Goal: Use online tool/utility: Use online tool/utility

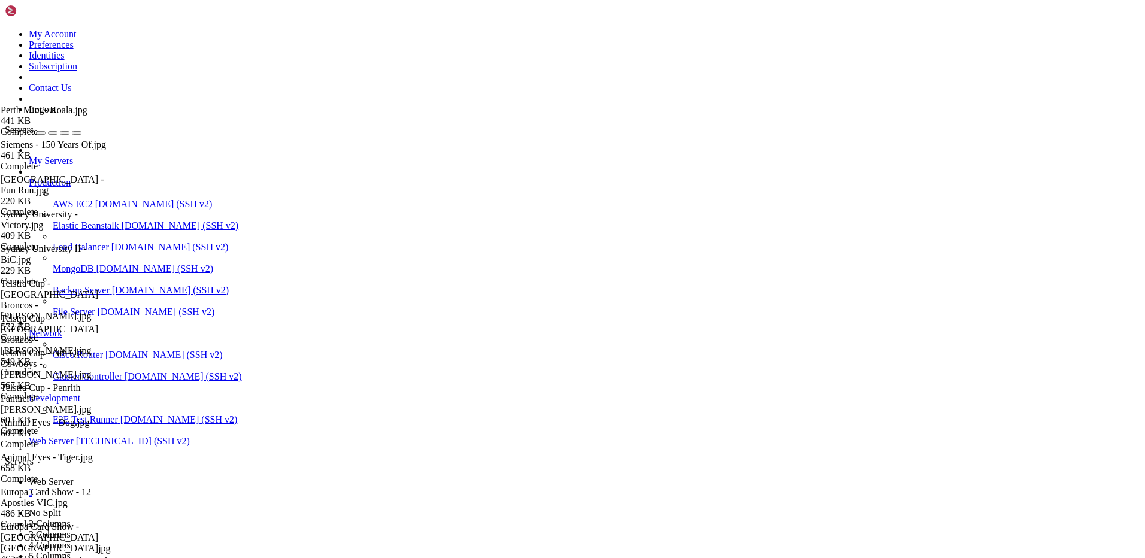
scroll to position [312, 0]
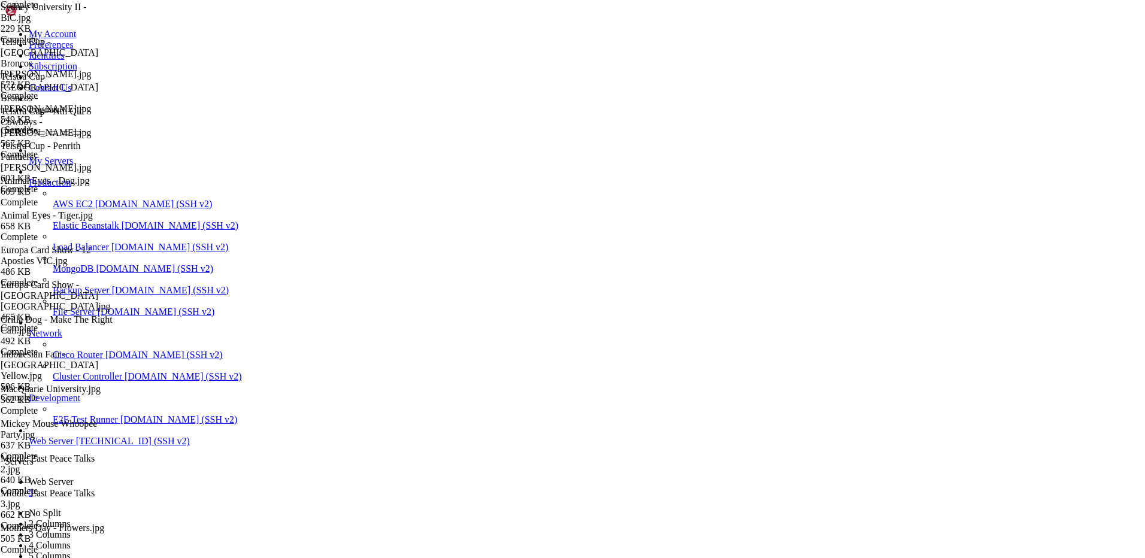
type input "/var/www/drupal_phonecardsite/sites/default/files/phonecard_images/packs"
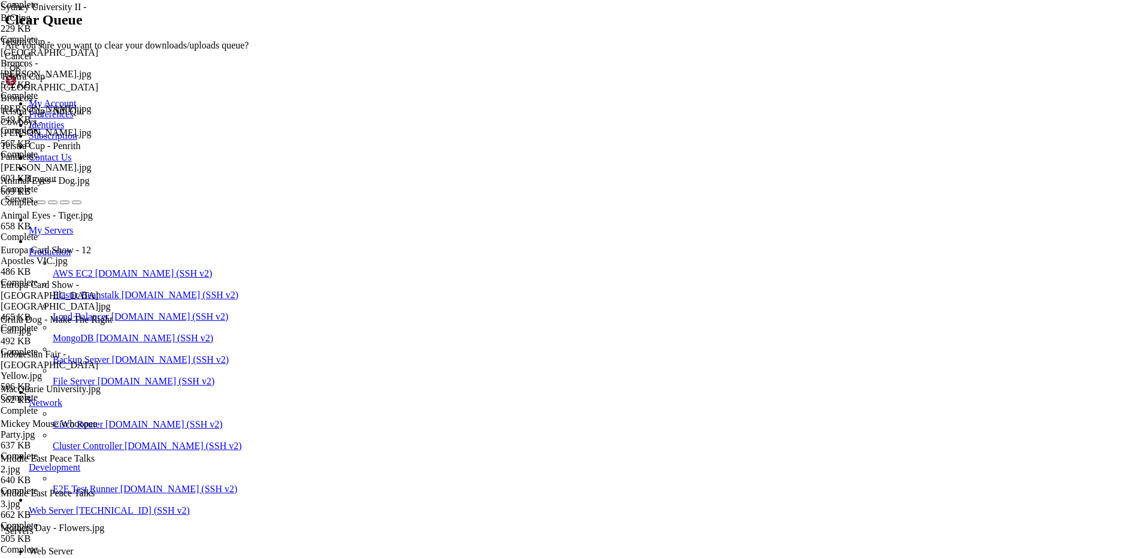
click at [26, 74] on button "OK" at bounding box center [15, 68] width 21 height 13
